Goal: Task Accomplishment & Management: Use online tool/utility

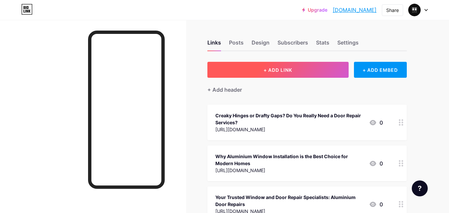
click at [269, 76] on button "+ ADD LINK" at bounding box center [278, 70] width 141 height 16
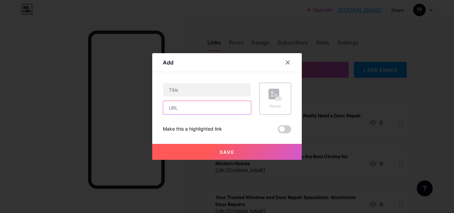
click at [209, 107] on input "text" at bounding box center [207, 107] width 88 height 13
paste input "[URL][DOMAIN_NAME]"
type input "[URL][DOMAIN_NAME]"
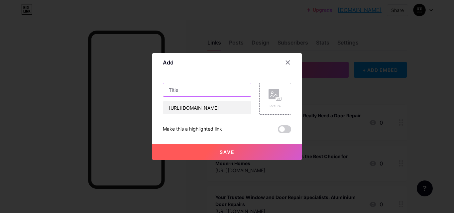
drag, startPoint x: 203, startPoint y: 87, endPoint x: 202, endPoint y: 92, distance: 5.8
click at [203, 87] on input "text" at bounding box center [207, 89] width 88 height 13
paste input "Why Aluminium Hinged Doors Are Perfect for Contemporary Homes"
type input "Why Aluminium Hinged Doors Are Perfect for Contemporary Homes"
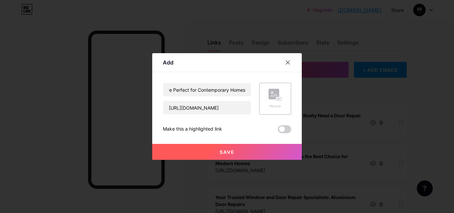
click at [189, 148] on button "Save" at bounding box center [227, 152] width 150 height 16
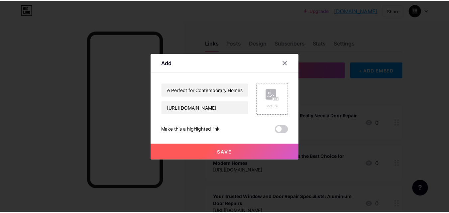
scroll to position [0, 0]
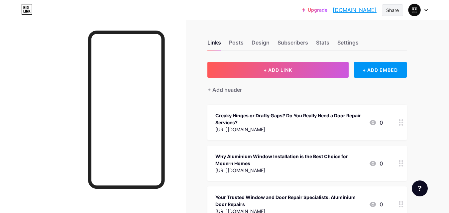
click at [396, 7] on div "Share" at bounding box center [392, 10] width 13 height 7
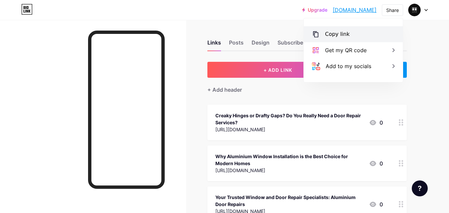
click at [366, 30] on div "Copy link" at bounding box center [353, 34] width 99 height 16
